Goal: Check status: Check status

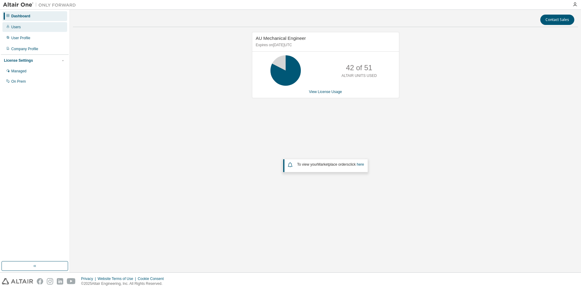
click at [25, 30] on div "Users" at bounding box center [34, 27] width 65 height 10
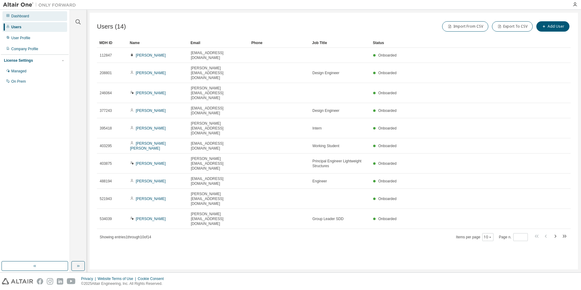
click at [23, 17] on div "Dashboard" at bounding box center [20, 16] width 18 height 5
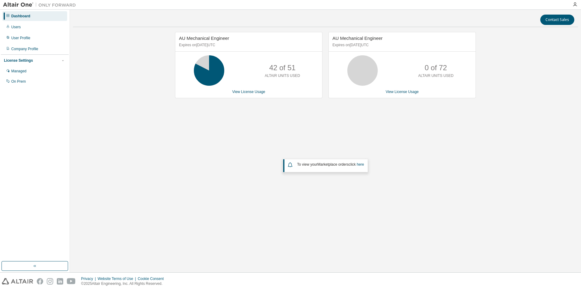
click at [491, 170] on div "AU Mechanical Engineer Expires on November 15, 2025 UTC 42 of 51 ALTAIR UNITS U…" at bounding box center [325, 126] width 505 height 188
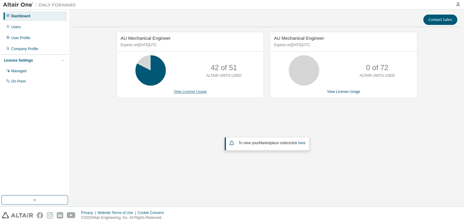
click at [187, 92] on link "View License Usage" at bounding box center [190, 92] width 33 height 4
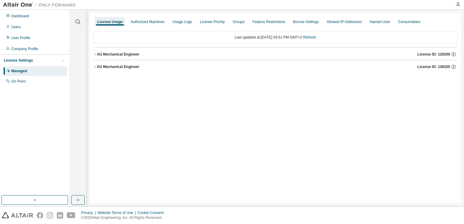
click at [109, 53] on div "AU Mechanical Engineer" at bounding box center [118, 54] width 43 height 5
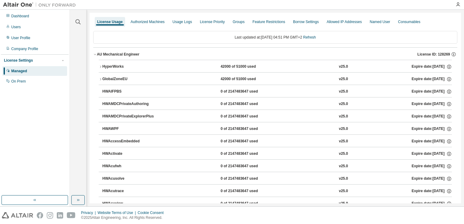
click at [109, 53] on div "AU Mechanical Engineer" at bounding box center [118, 54] width 43 height 5
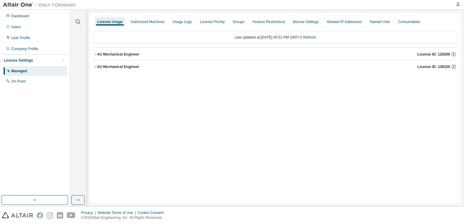
click at [109, 66] on div "AU Mechanical Engineer" at bounding box center [118, 66] width 43 height 5
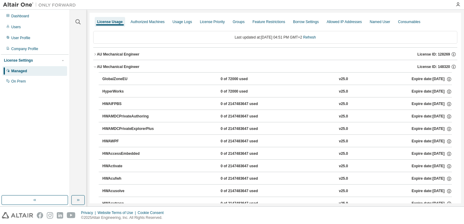
click at [109, 66] on div "AU Mechanical Engineer" at bounding box center [118, 66] width 43 height 5
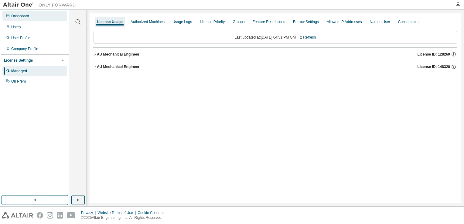
click at [19, 15] on div "Dashboard" at bounding box center [20, 16] width 18 height 5
